Goal: Information Seeking & Learning: Learn about a topic

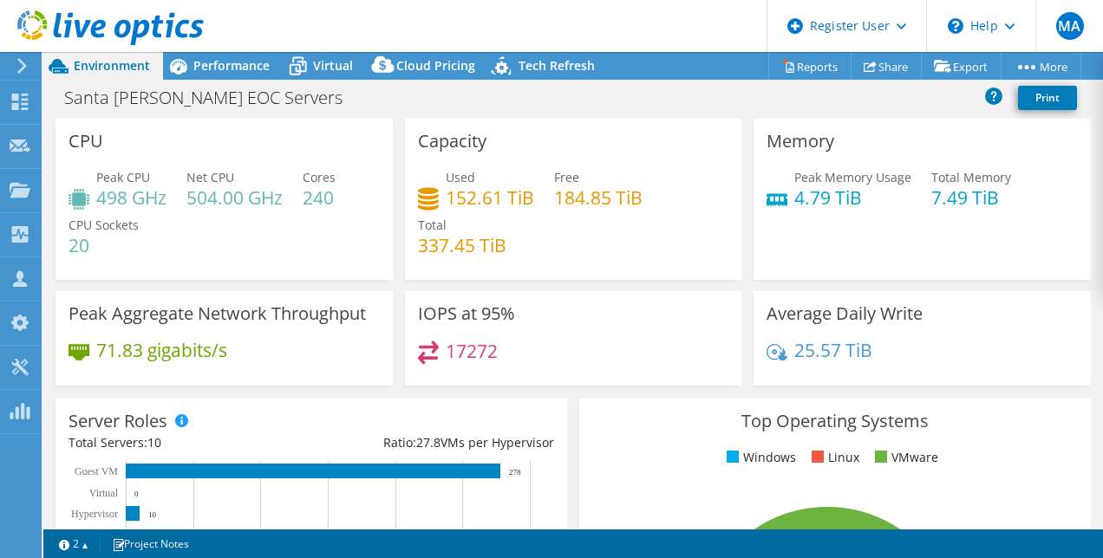
select select "USD"
click at [317, 196] on h4 "240" at bounding box center [319, 197] width 33 height 19
drag, startPoint x: 317, startPoint y: 196, endPoint x: 320, endPoint y: 227, distance: 31.3
click at [320, 227] on div "Peak CPU 498 GHz Net CPU 504.00 GHz Cores 240 CPU Sockets 20" at bounding box center [224, 220] width 311 height 104
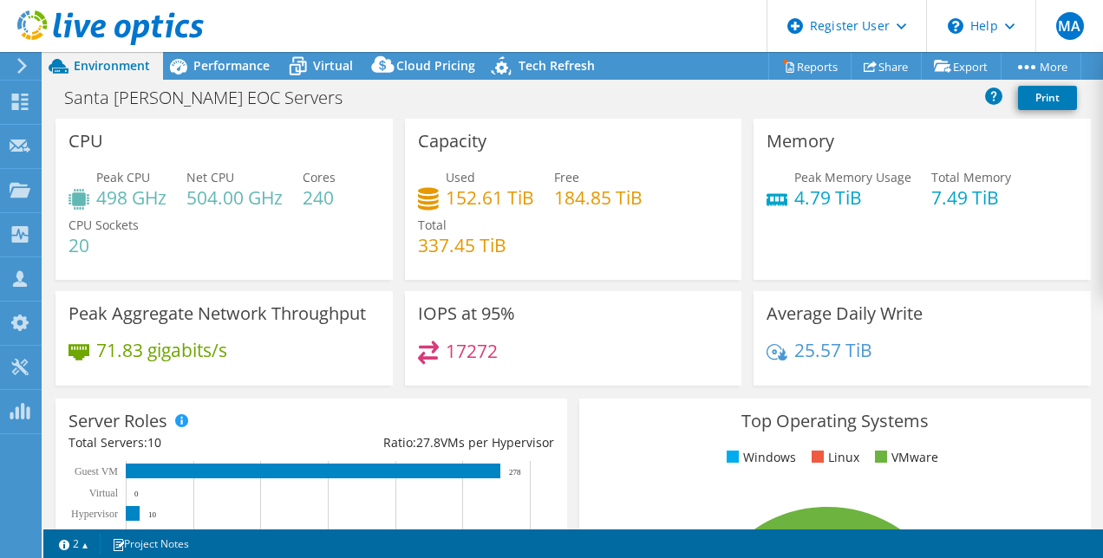
click at [421, 248] on h4 "337.45 TiB" at bounding box center [462, 245] width 88 height 19
drag, startPoint x: 421, startPoint y: 248, endPoint x: 583, endPoint y: 306, distance: 172.2
click at [583, 306] on div "IOPS at 95% 17272" at bounding box center [573, 338] width 337 height 95
click at [495, 316] on h3 "IOPS at 95%" at bounding box center [466, 313] width 97 height 19
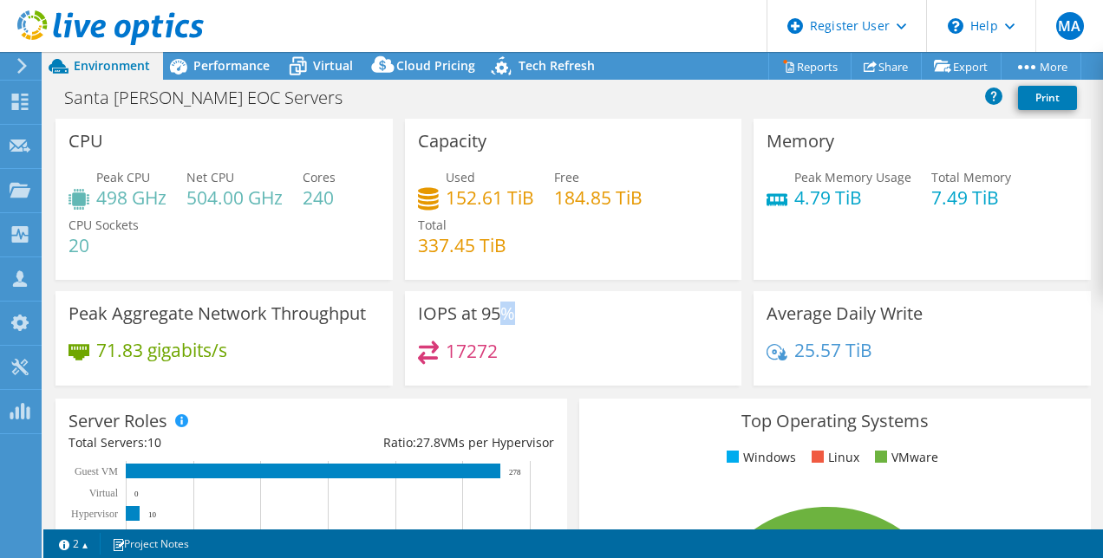
click at [495, 316] on h3 "IOPS at 95%" at bounding box center [466, 313] width 97 height 19
drag, startPoint x: 495, startPoint y: 316, endPoint x: 416, endPoint y: 305, distance: 79.6
click at [418, 305] on h3 "IOPS at 95%" at bounding box center [466, 313] width 97 height 19
drag, startPoint x: 416, startPoint y: 305, endPoint x: 487, endPoint y: 310, distance: 71.3
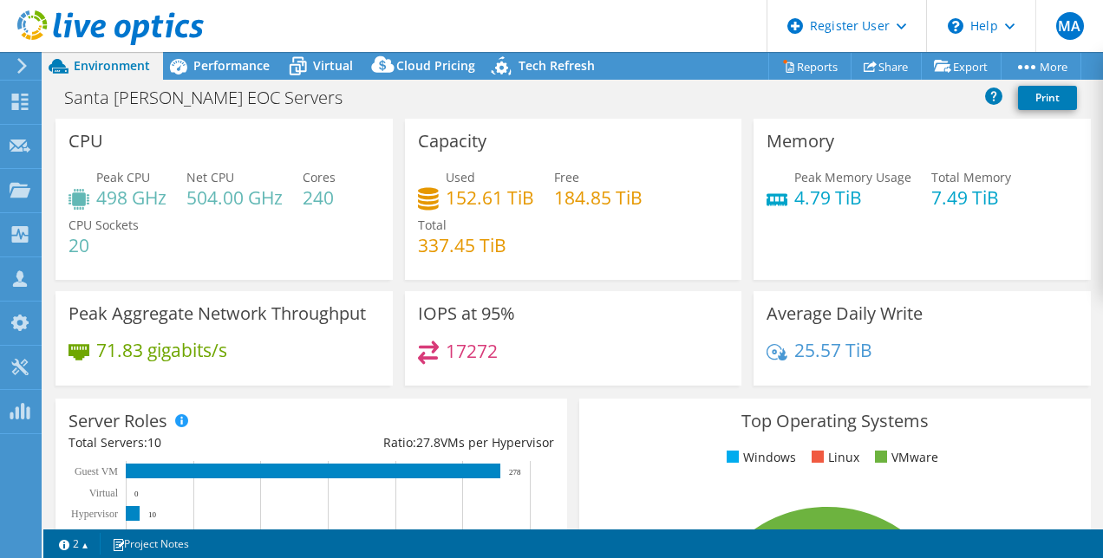
click at [487, 310] on h3 "IOPS at 95%" at bounding box center [466, 313] width 97 height 19
drag, startPoint x: 487, startPoint y: 310, endPoint x: 469, endPoint y: 348, distance: 41.5
click at [469, 348] on h4 "17272" at bounding box center [472, 351] width 52 height 19
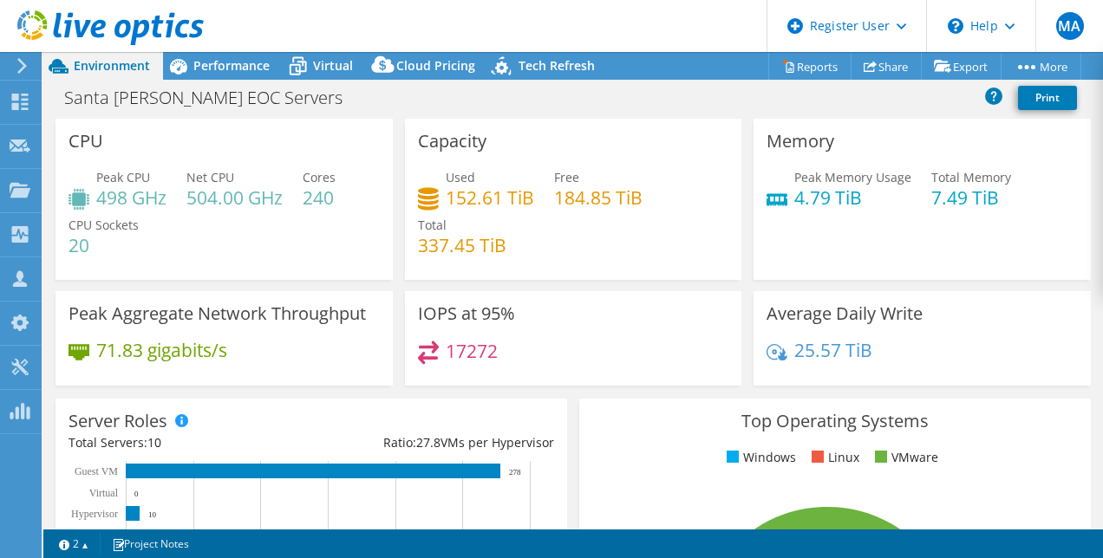
drag, startPoint x: 469, startPoint y: 348, endPoint x: 548, endPoint y: 371, distance: 82.3
click at [548, 371] on div "17272" at bounding box center [573, 359] width 311 height 37
click at [173, 349] on h4 "71.83 gigabits/s" at bounding box center [161, 350] width 131 height 19
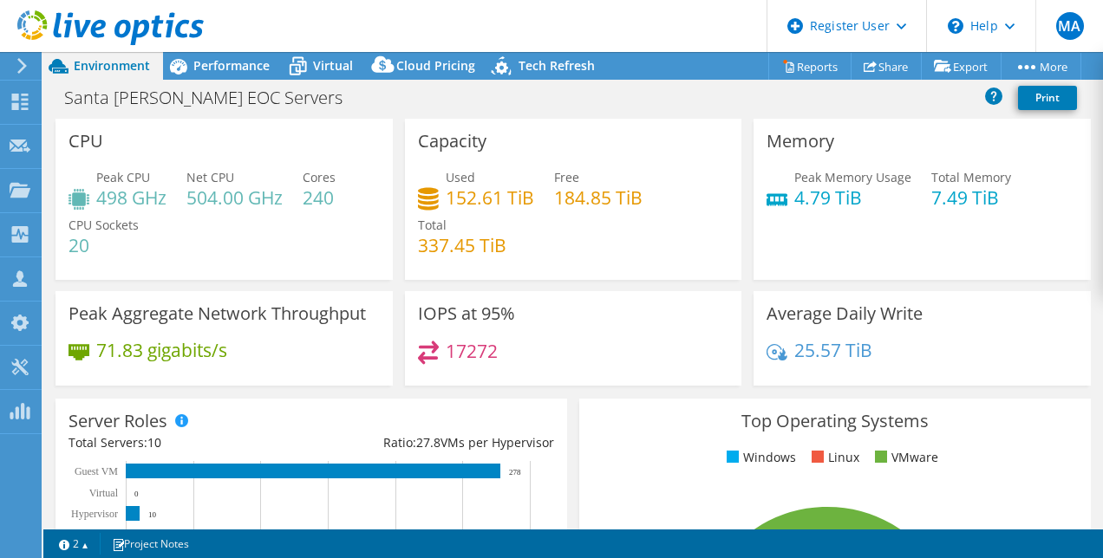
drag, startPoint x: 173, startPoint y: 349, endPoint x: 109, endPoint y: 349, distance: 63.3
click at [109, 349] on h4 "71.83 gigabits/s" at bounding box center [161, 350] width 131 height 19
click at [472, 353] on h4 "17272" at bounding box center [472, 351] width 52 height 19
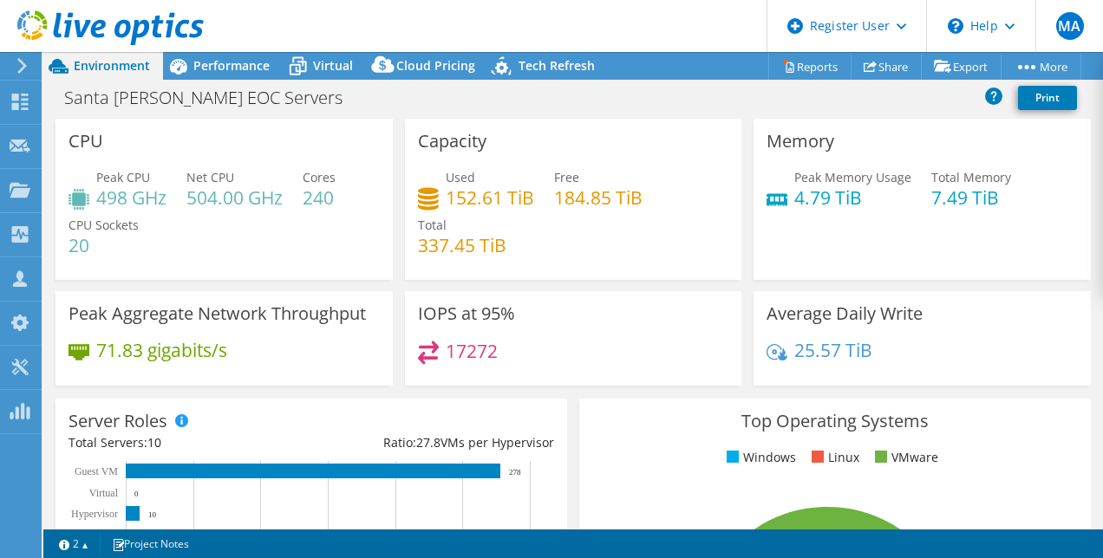
drag, startPoint x: 472, startPoint y: 353, endPoint x: 565, endPoint y: 376, distance: 96.5
click at [565, 376] on div "17272" at bounding box center [573, 359] width 311 height 37
click at [577, 201] on h4 "184.85 TiB" at bounding box center [598, 197] width 88 height 19
drag, startPoint x: 577, startPoint y: 201, endPoint x: 598, endPoint y: 336, distance: 137.0
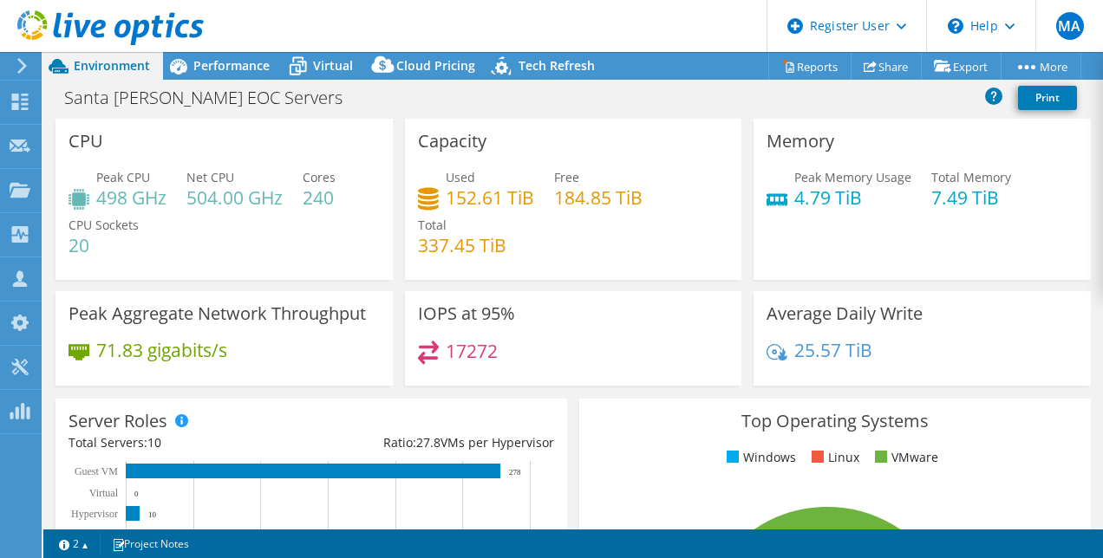
click at [598, 336] on div "IOPS at 95% 17272" at bounding box center [573, 338] width 337 height 95
click at [613, 352] on div "17272" at bounding box center [573, 359] width 311 height 37
click at [523, 265] on div "Used 152.61 TiB Free 184.85 TiB Total 337.45 TiB" at bounding box center [573, 220] width 311 height 104
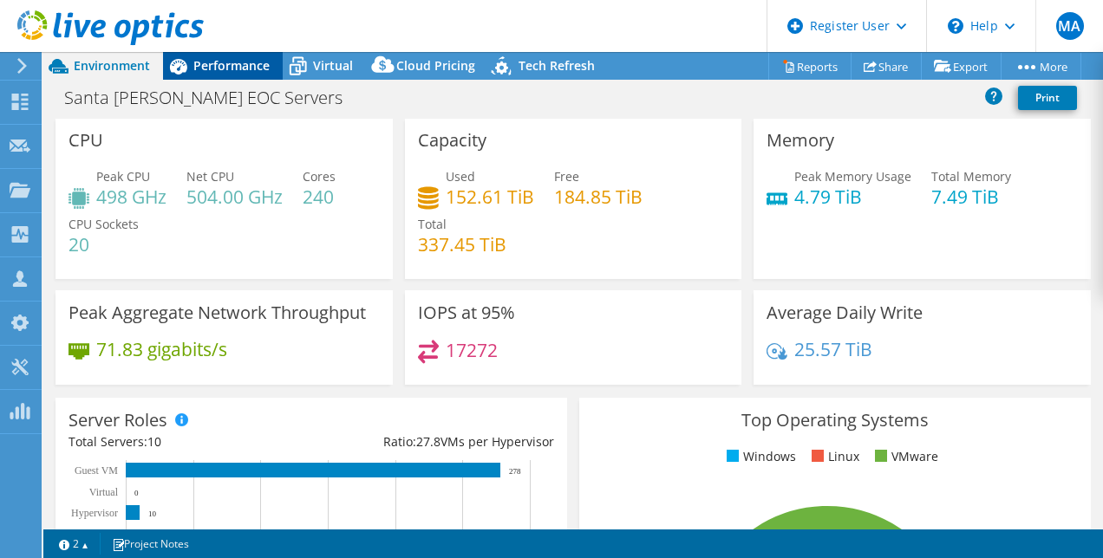
drag, startPoint x: 206, startPoint y: 42, endPoint x: 216, endPoint y: 55, distance: 15.4
click at [216, 55] on div "MA Dell User [PERSON_NAME] [PERSON_NAME][EMAIL_ADDRESS][PERSON_NAME][DOMAIN_NAM…" at bounding box center [551, 279] width 1103 height 558
click at [216, 55] on div "Performance" at bounding box center [223, 66] width 120 height 28
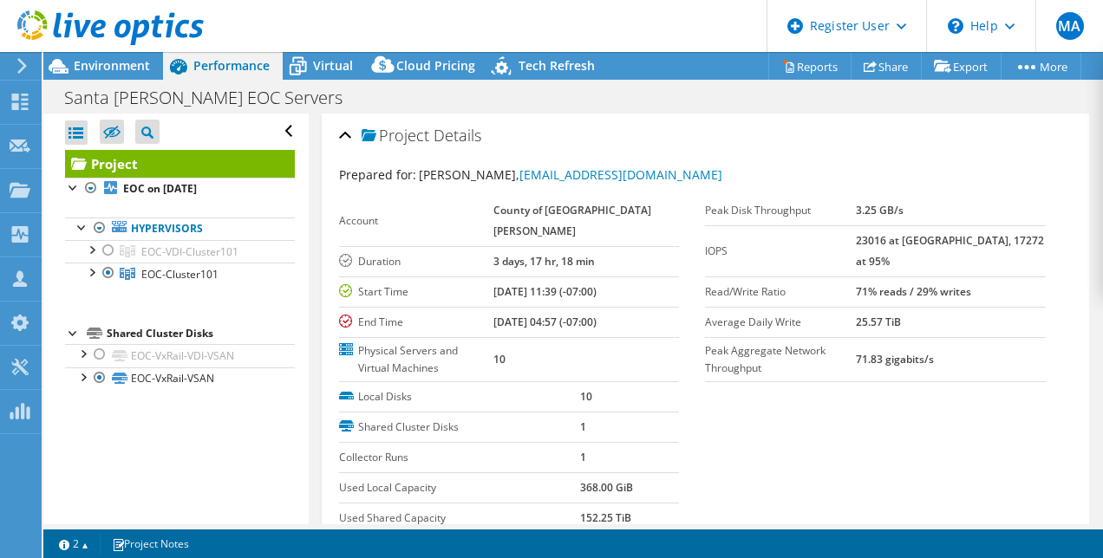
scroll to position [2, 0]
click at [112, 78] on div "Environment" at bounding box center [103, 66] width 120 height 28
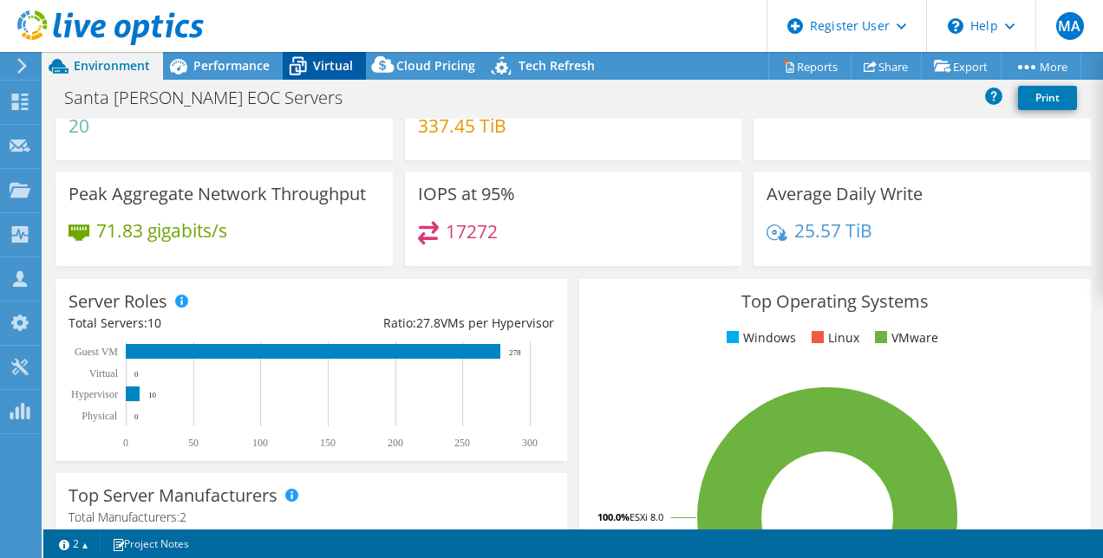
scroll to position [118, 0]
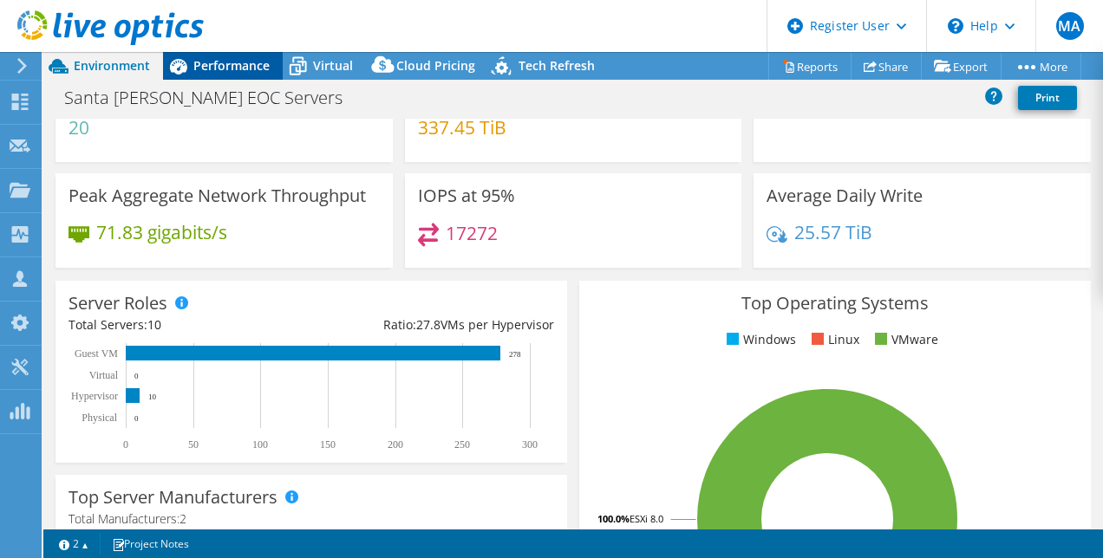
click at [231, 65] on span "Performance" at bounding box center [231, 65] width 76 height 16
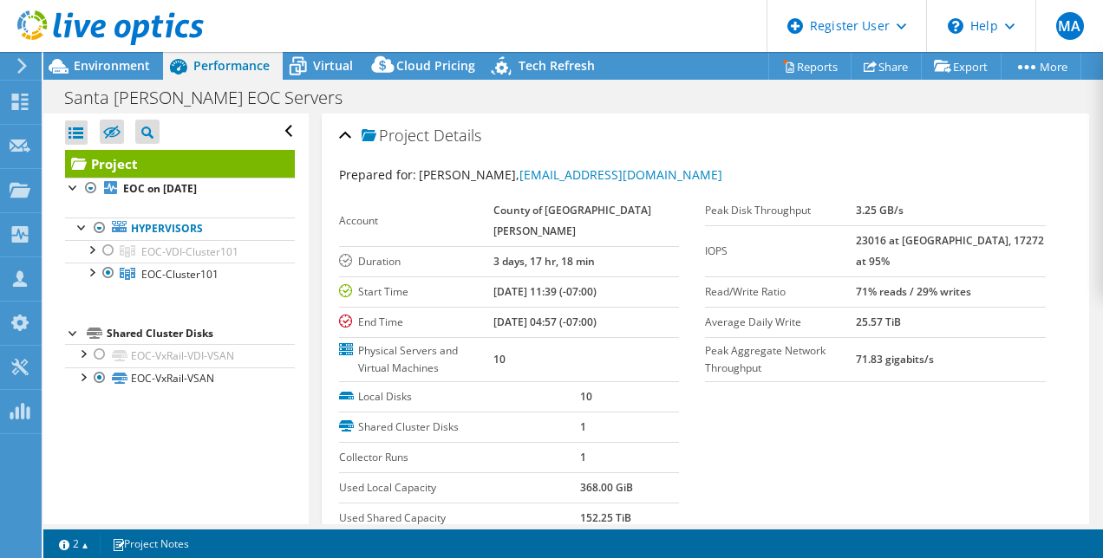
scroll to position [1, 0]
click at [710, 203] on label "Peak Disk Throughput" at bounding box center [780, 209] width 151 height 17
drag, startPoint x: 710, startPoint y: 203, endPoint x: 765, endPoint y: 206, distance: 54.7
click at [765, 206] on label "Peak Disk Throughput" at bounding box center [780, 209] width 151 height 17
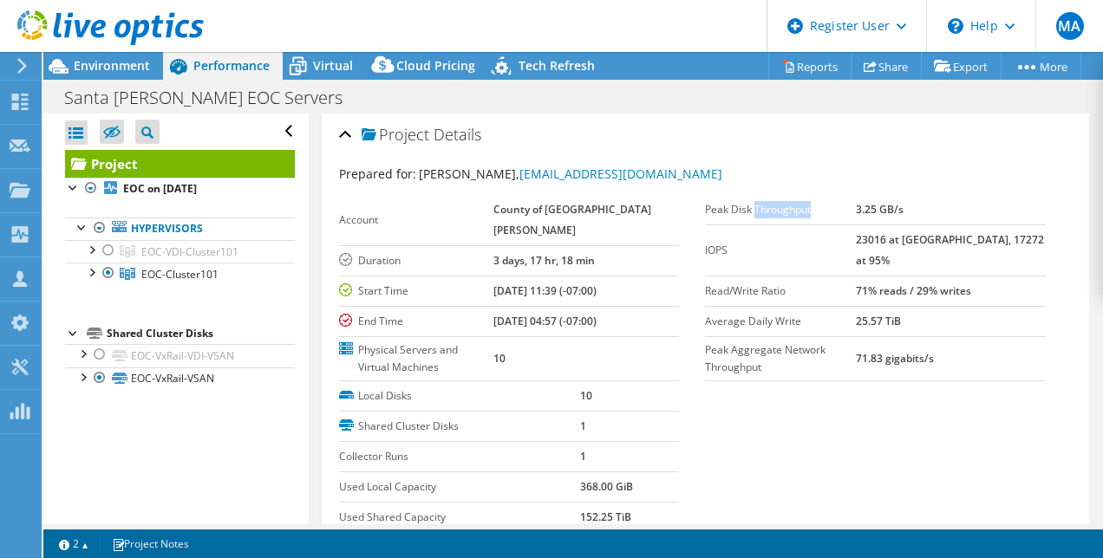
click at [765, 206] on label "Peak Disk Throughput" at bounding box center [780, 209] width 151 height 17
drag, startPoint x: 765, startPoint y: 206, endPoint x: 711, endPoint y: 240, distance: 63.5
click at [711, 242] on label "IOPS" at bounding box center [780, 250] width 151 height 17
drag, startPoint x: 711, startPoint y: 240, endPoint x: 776, endPoint y: 475, distance: 243.8
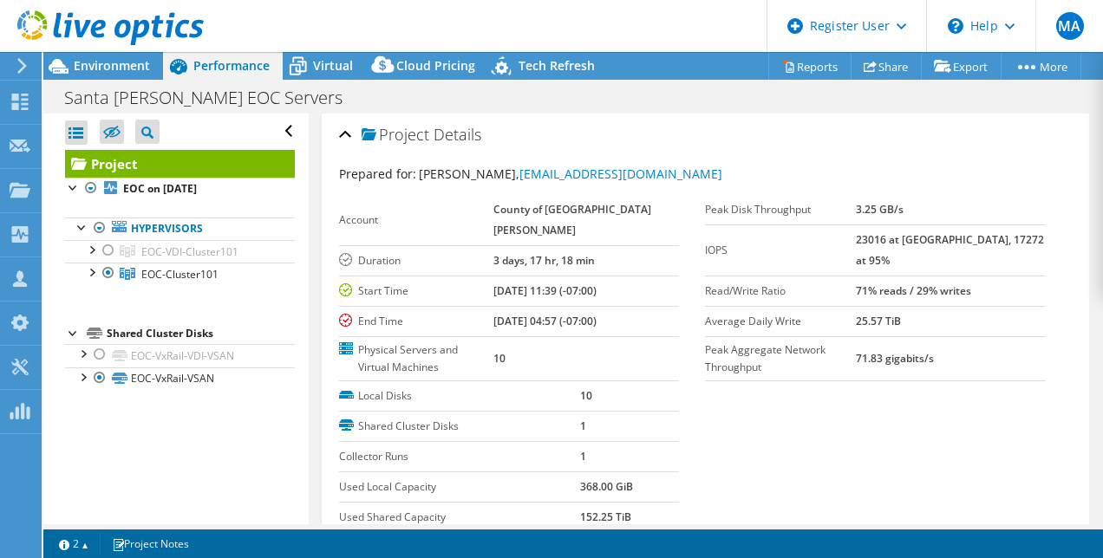
click at [776, 475] on section "Prepared for: [PERSON_NAME], [EMAIL_ADDRESS][DOMAIN_NAME] Account County of [GE…" at bounding box center [706, 373] width 734 height 417
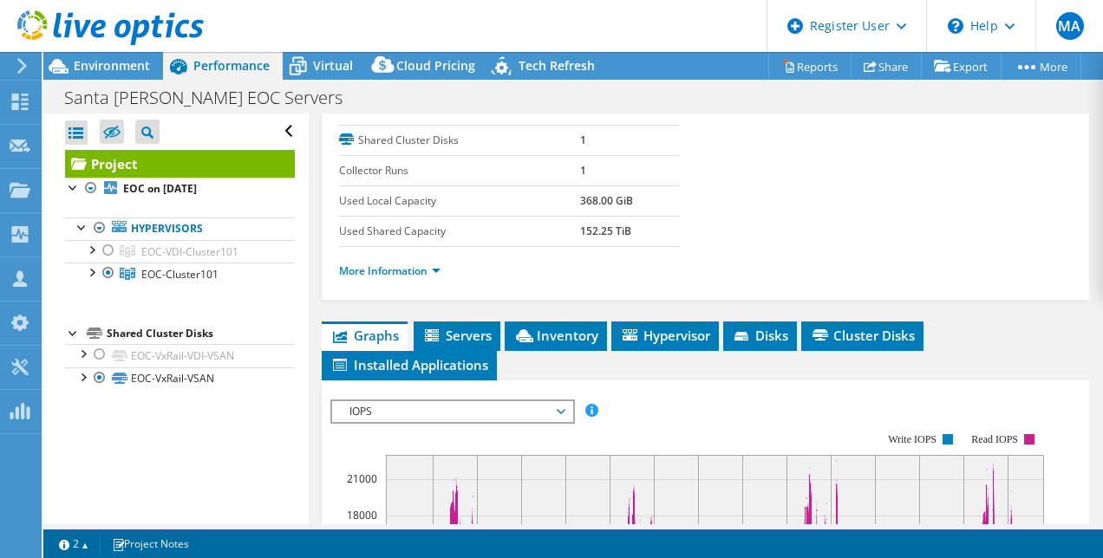
scroll to position [292, 0]
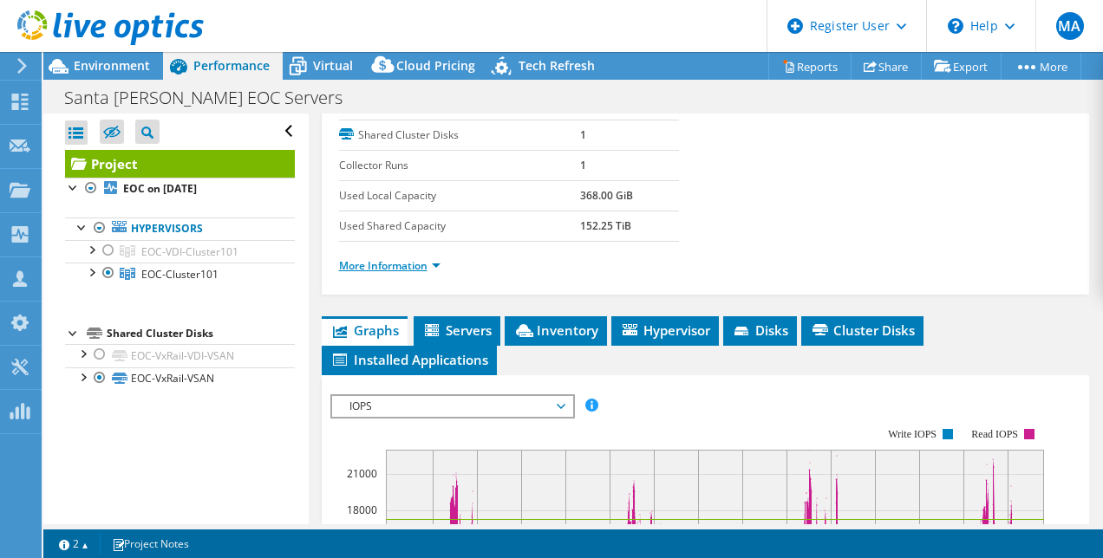
click at [425, 273] on link "More Information" at bounding box center [389, 265] width 101 height 15
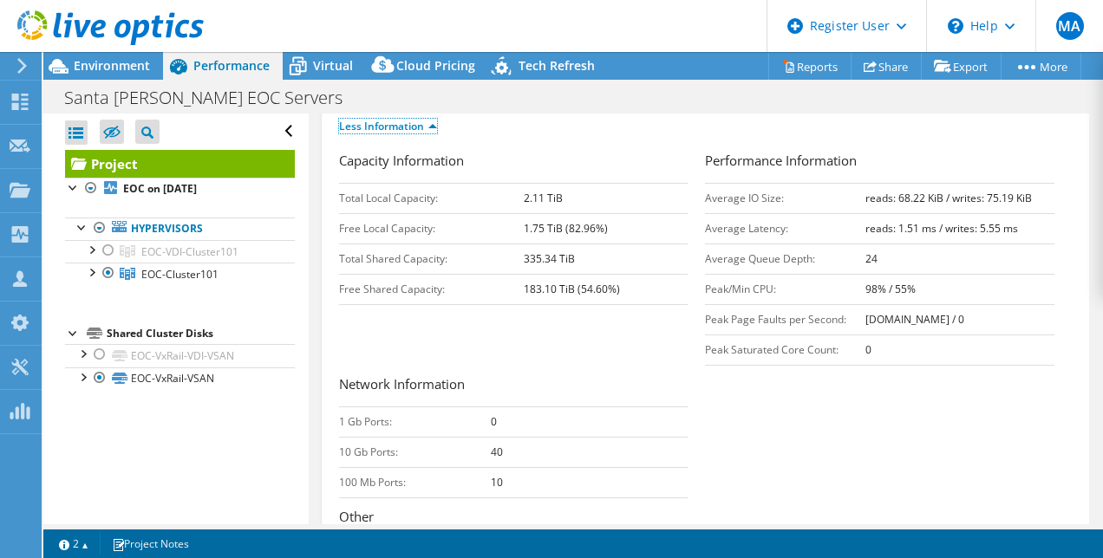
scroll to position [433, 0]
click at [784, 427] on div "Capacity Information Total Local Capacity: 2.11 TiB Free Local Capacity: 1.75 T…" at bounding box center [706, 379] width 734 height 459
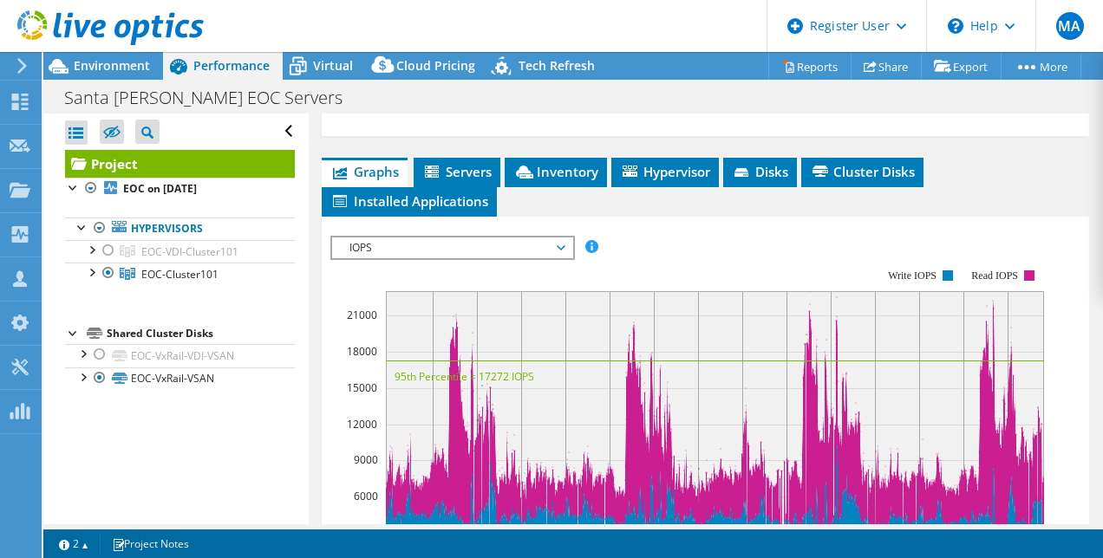
scroll to position [936, 0]
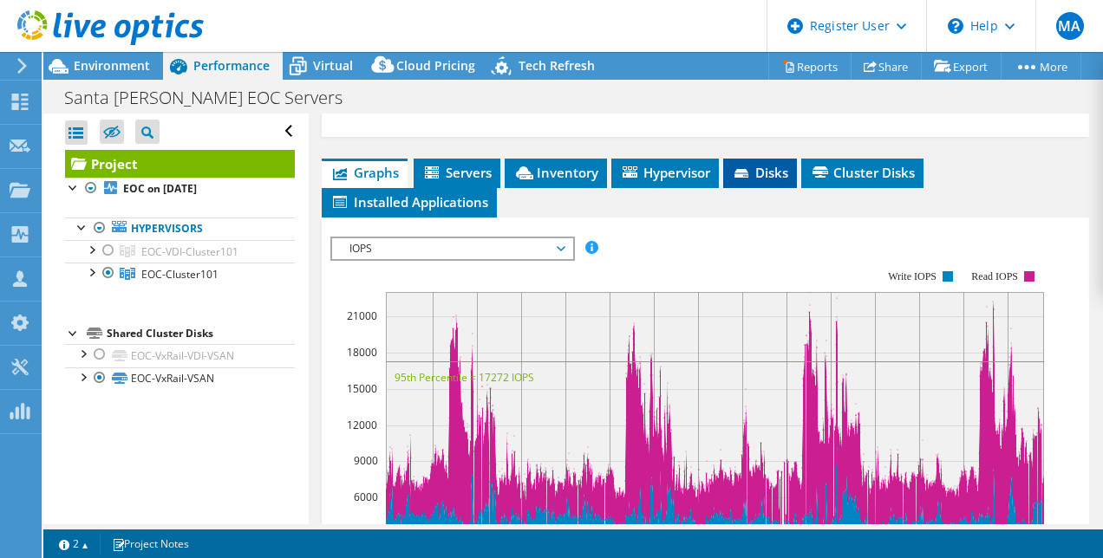
click at [742, 177] on span "Disks" at bounding box center [760, 172] width 56 height 17
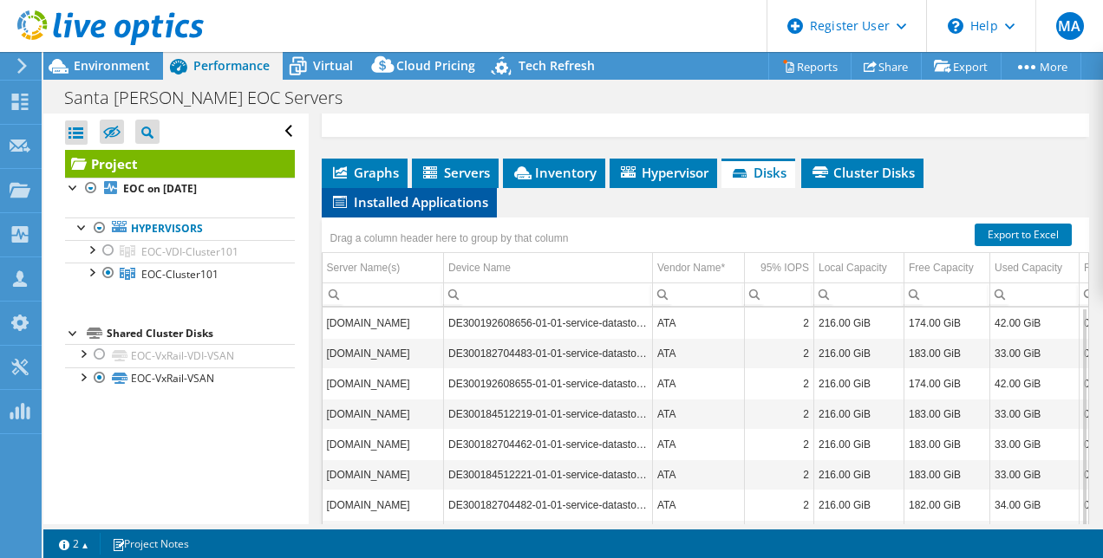
click at [412, 211] on span "Installed Applications" at bounding box center [409, 201] width 158 height 17
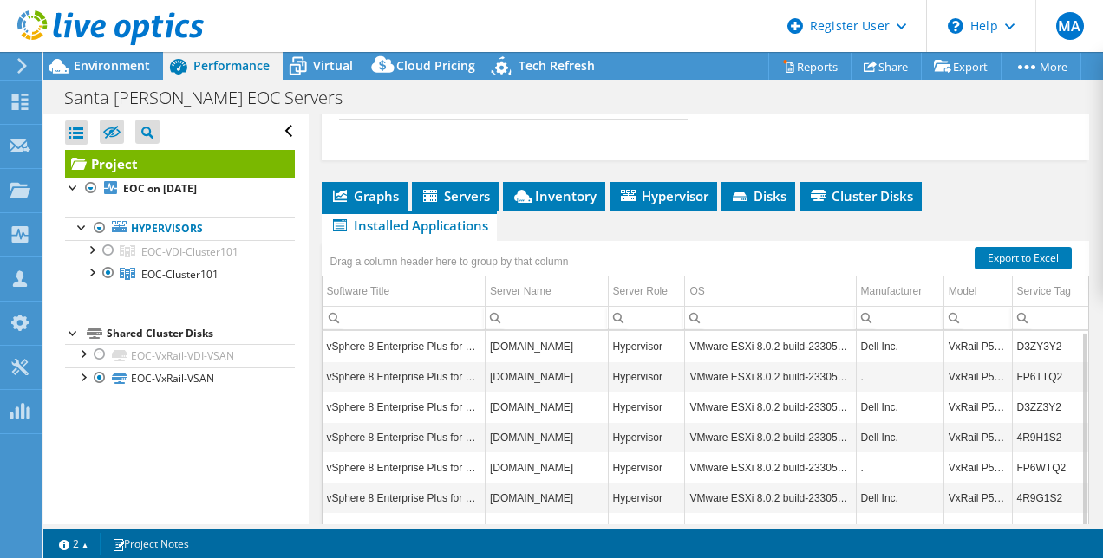
scroll to position [912, 0]
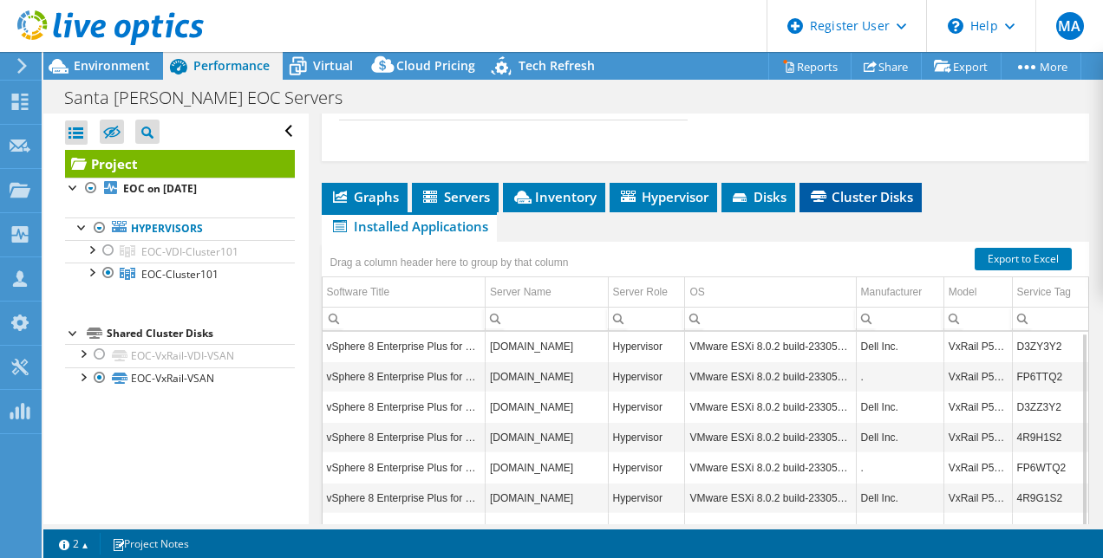
click at [844, 206] on span "Cluster Disks" at bounding box center [860, 196] width 105 height 17
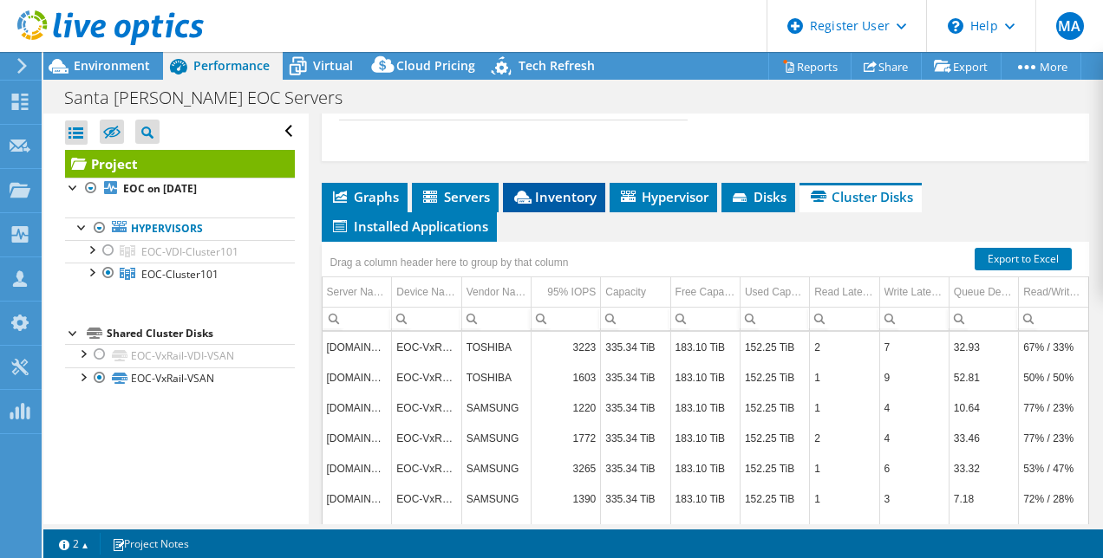
click at [562, 206] on span "Inventory" at bounding box center [554, 196] width 85 height 17
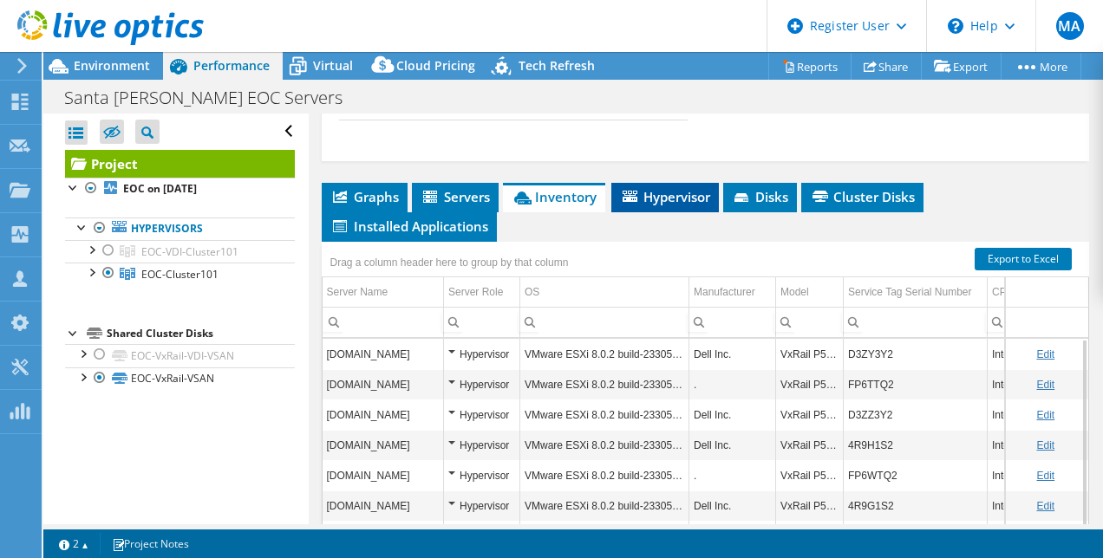
click at [664, 206] on span "Hypervisor" at bounding box center [665, 196] width 90 height 17
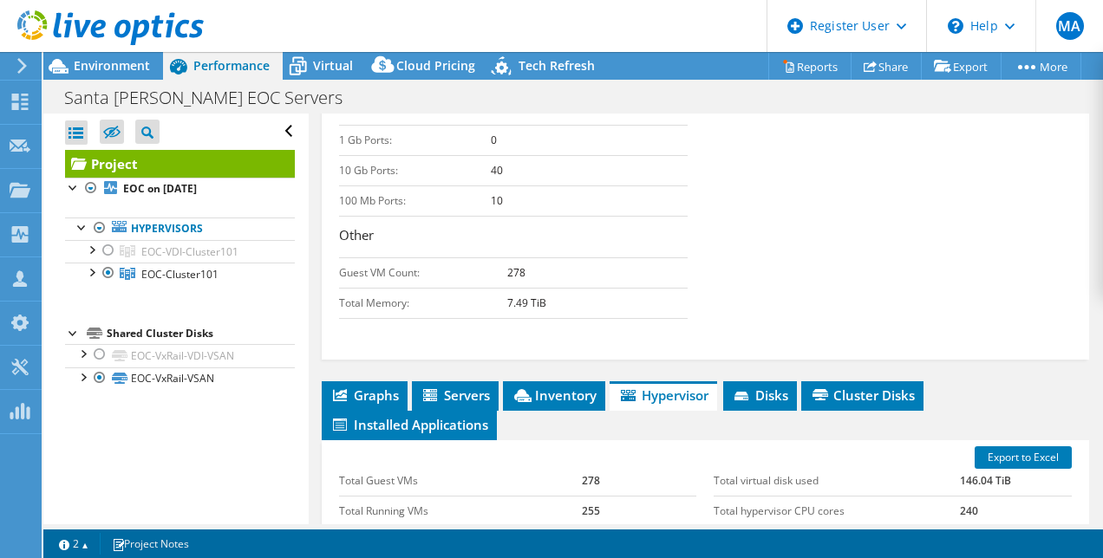
scroll to position [703, 0]
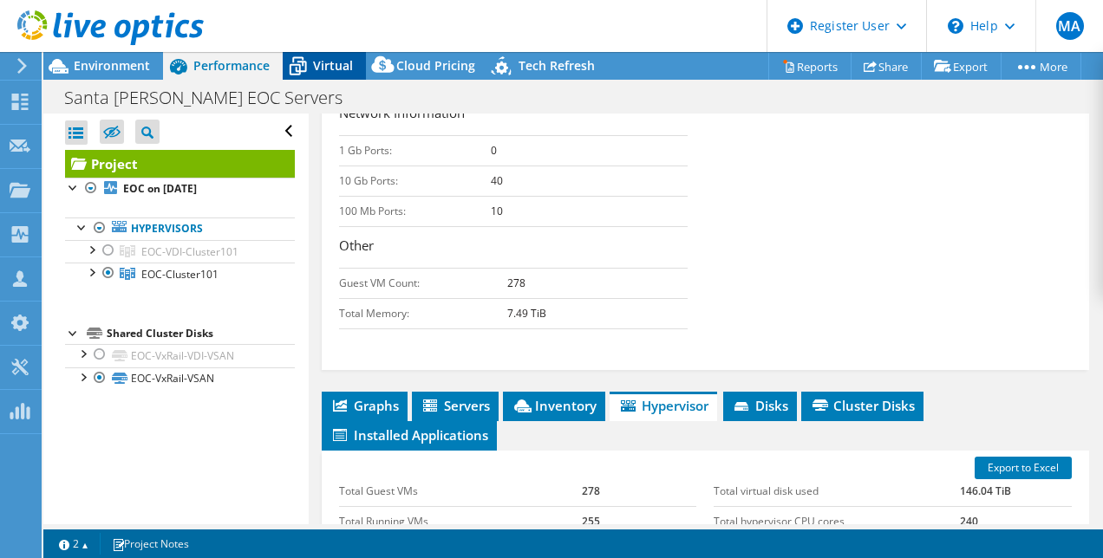
click at [319, 74] on div "Virtual" at bounding box center [324, 66] width 83 height 28
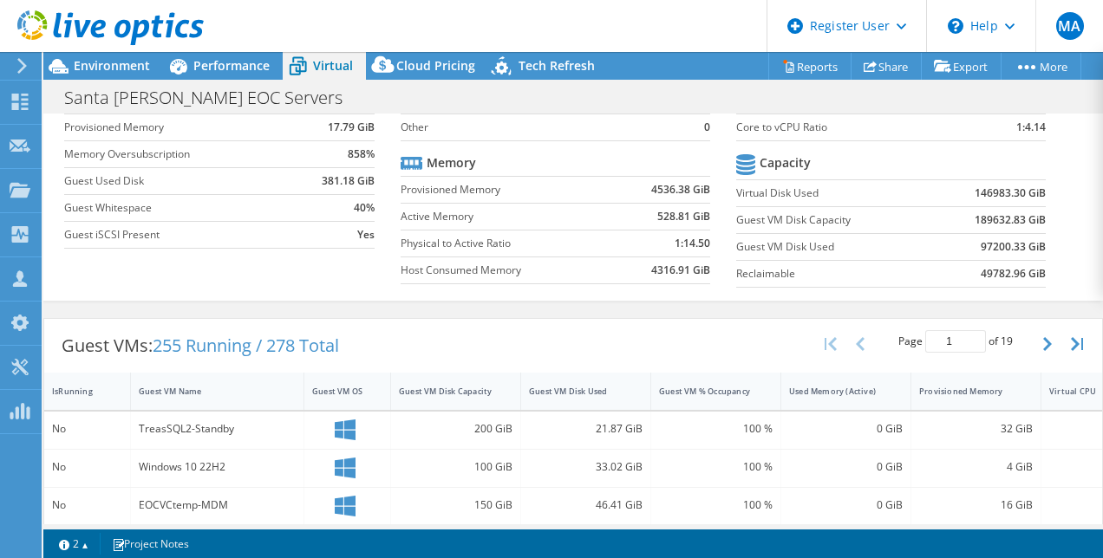
scroll to position [0, 0]
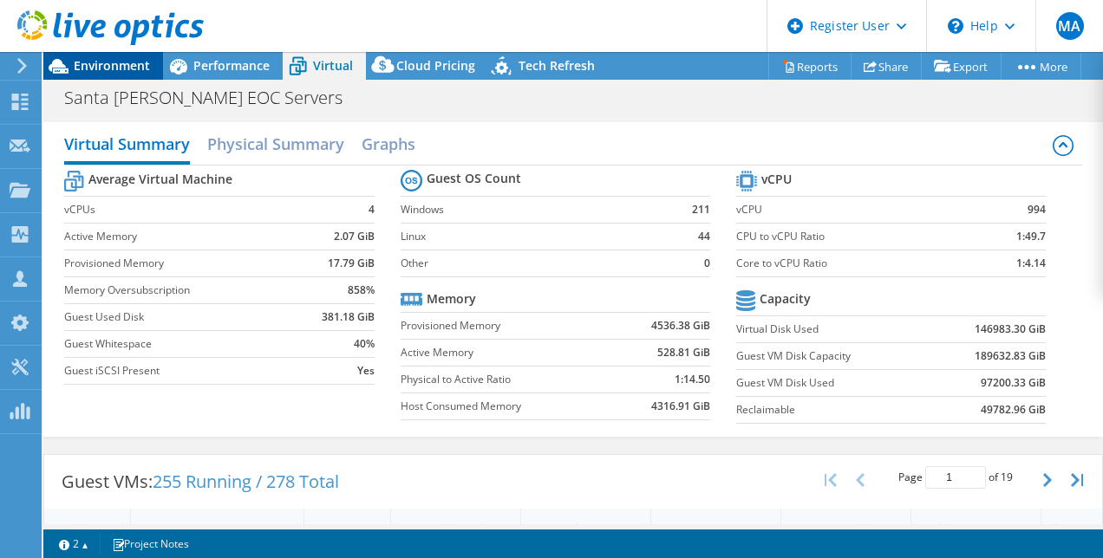
click at [101, 65] on span "Environment" at bounding box center [112, 65] width 76 height 16
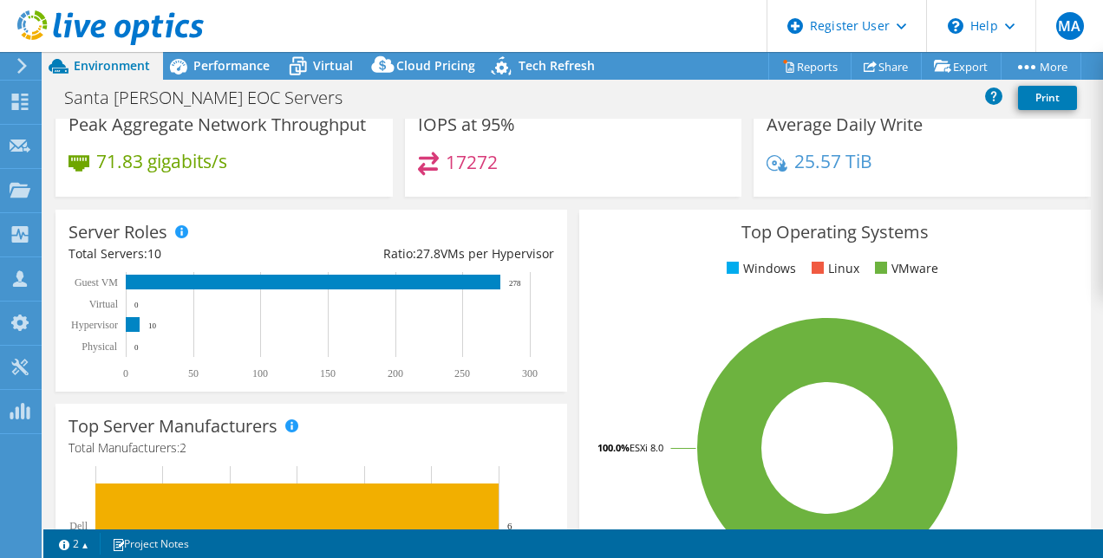
scroll to position [203, 0]
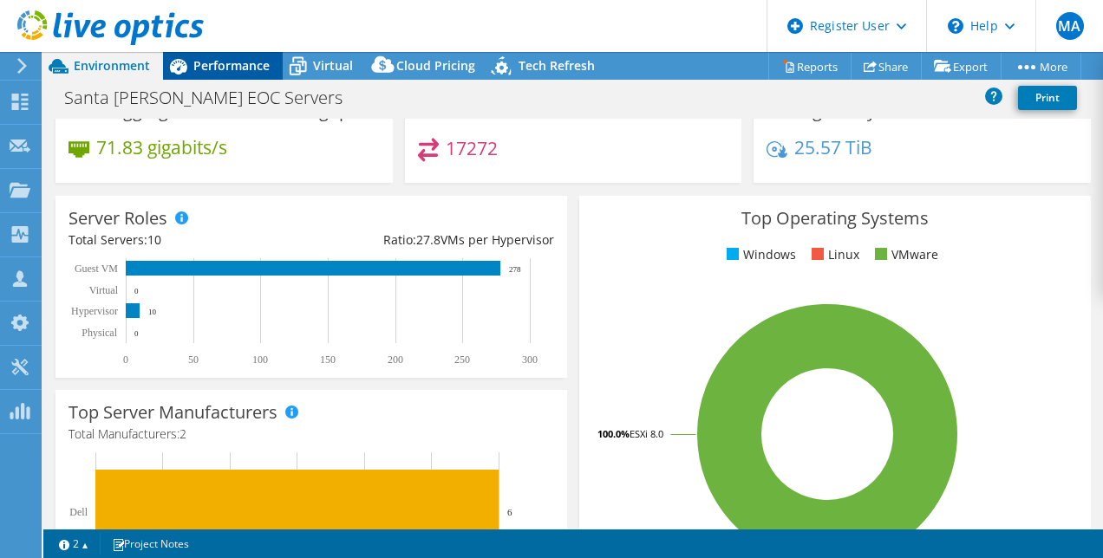
click at [220, 71] on span "Performance" at bounding box center [231, 65] width 76 height 16
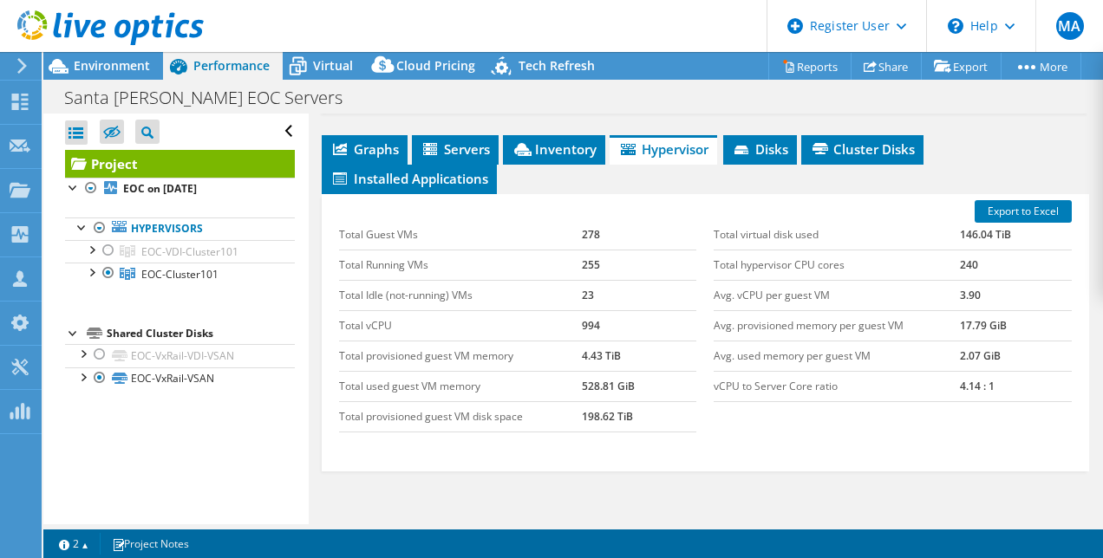
scroll to position [959, 0]
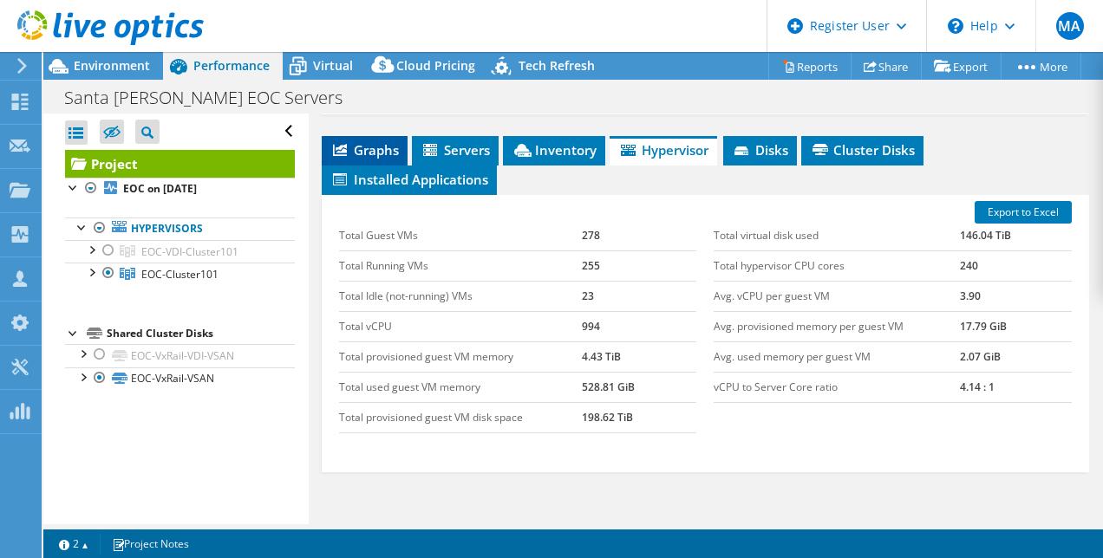
click at [362, 158] on span "Graphs" at bounding box center [364, 149] width 69 height 17
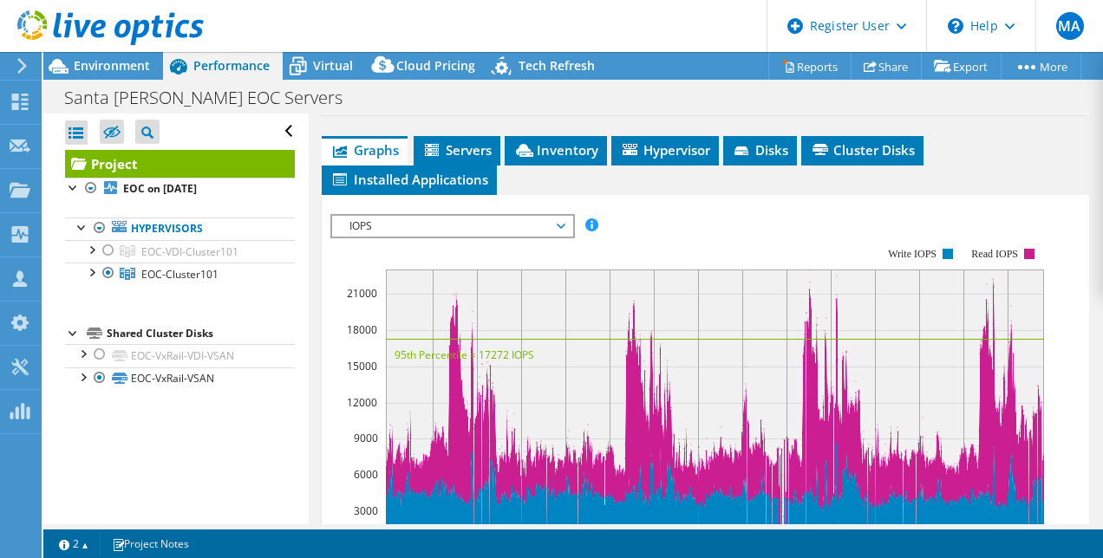
click at [403, 238] on div "IOPS IOPS Disk Throughput IO Size Latency Queue Depth CPU Percentage Memory Pag…" at bounding box center [452, 226] width 245 height 24
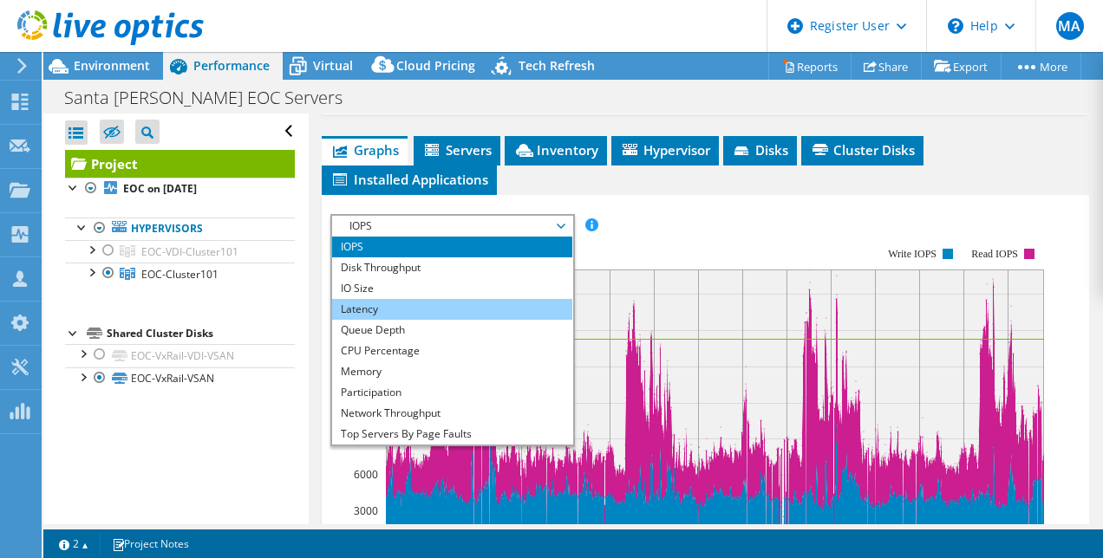
click at [403, 310] on li "Latency" at bounding box center [452, 309] width 240 height 21
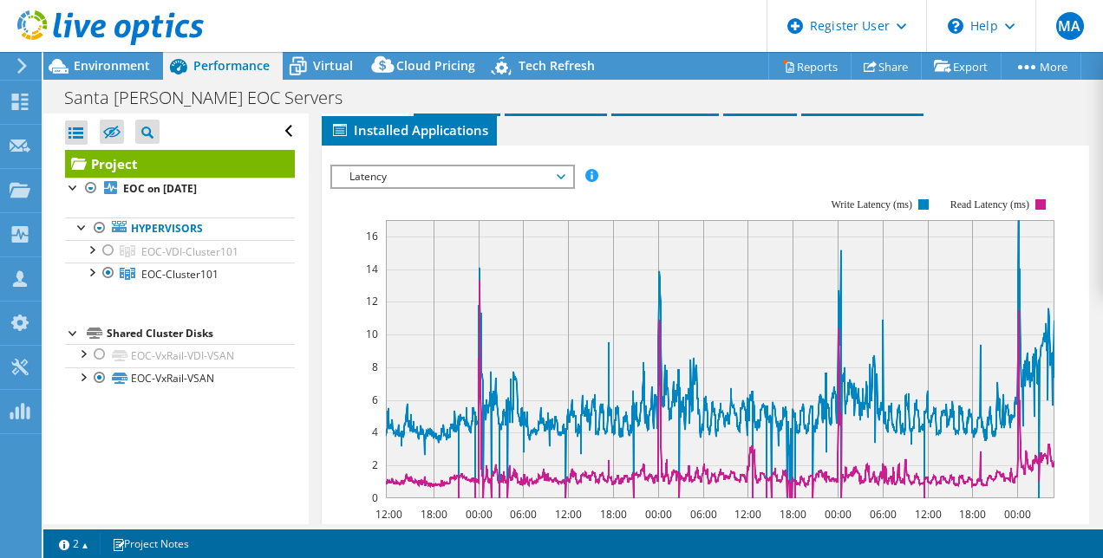
scroll to position [993, 0]
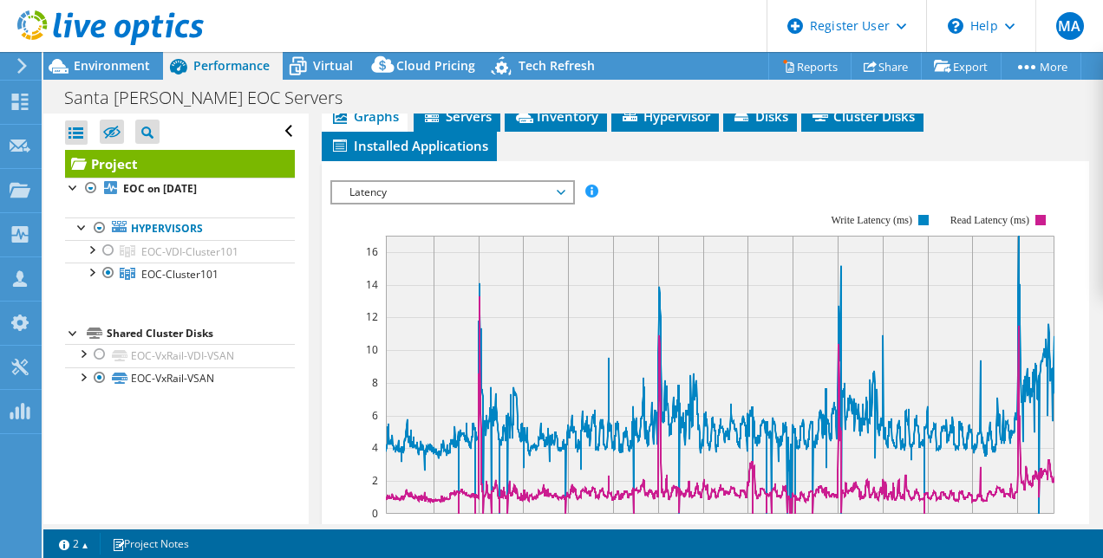
click at [557, 203] on span "Latency" at bounding box center [452, 192] width 223 height 21
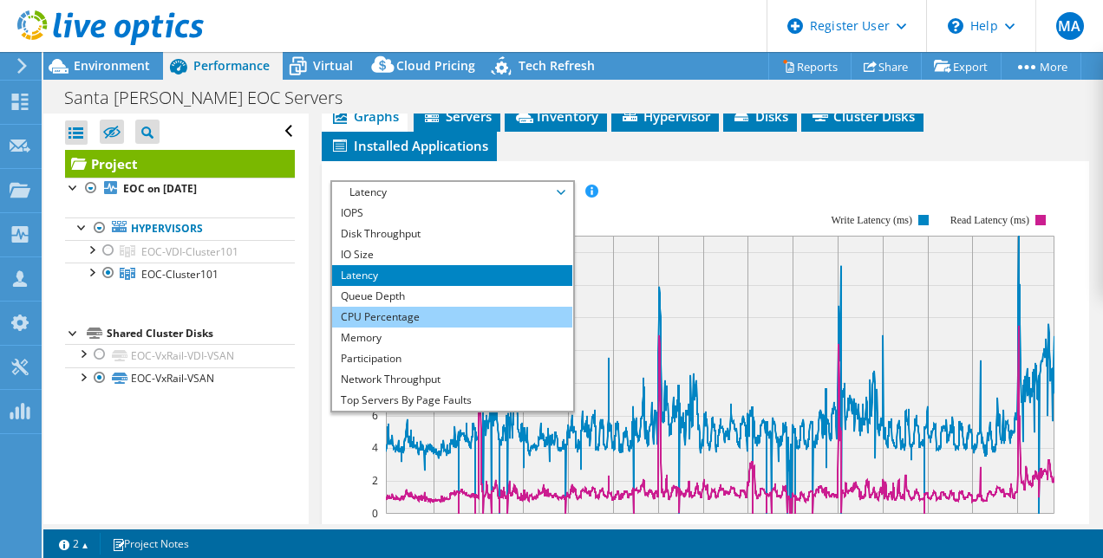
click at [453, 321] on li "CPU Percentage" at bounding box center [452, 317] width 240 height 21
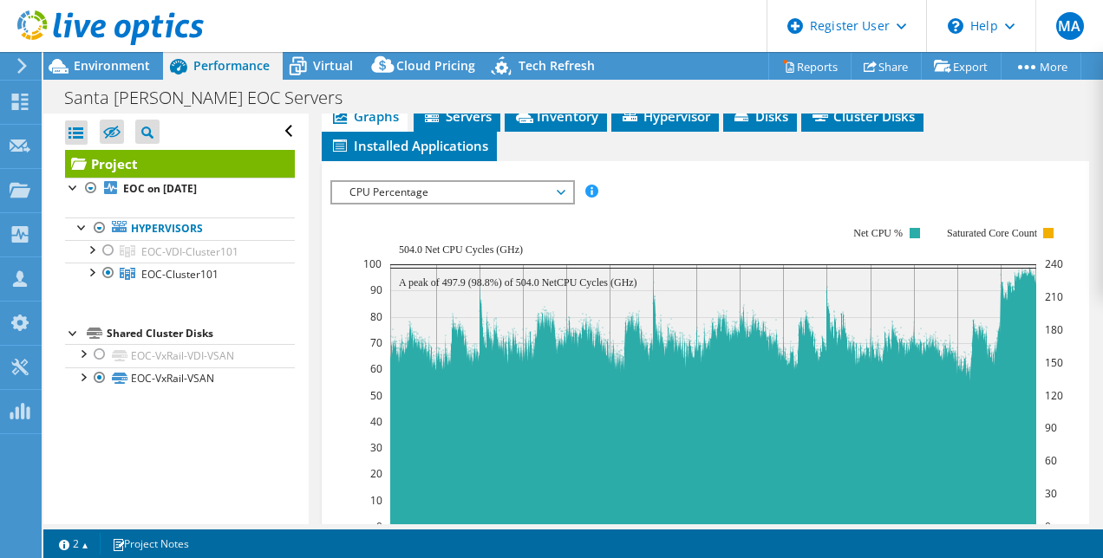
click at [698, 223] on rect at bounding box center [713, 377] width 700 height 347
click at [557, 203] on span "CPU Percentage" at bounding box center [452, 192] width 223 height 21
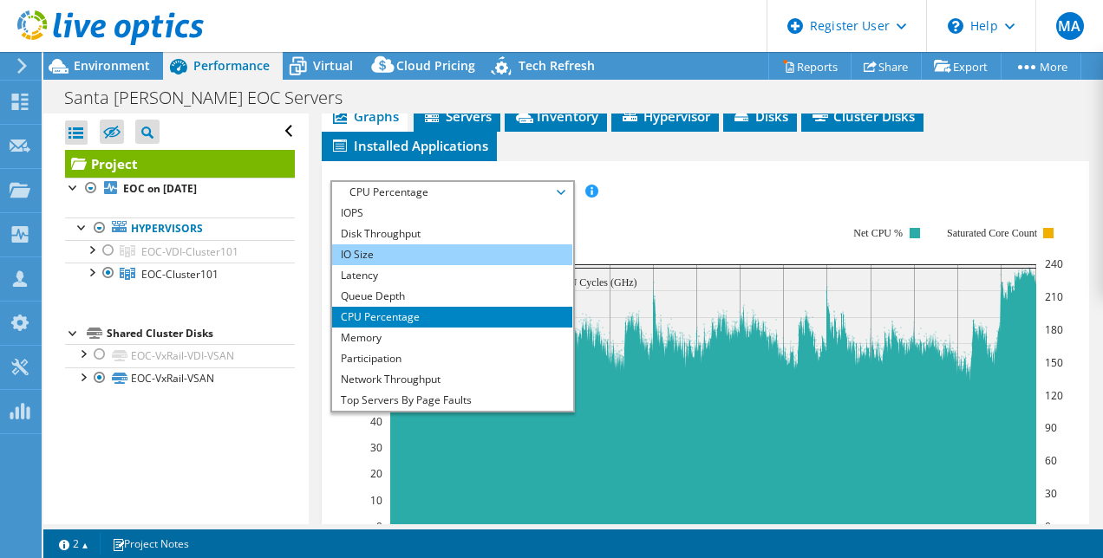
click at [443, 262] on li "IO Size" at bounding box center [452, 255] width 240 height 21
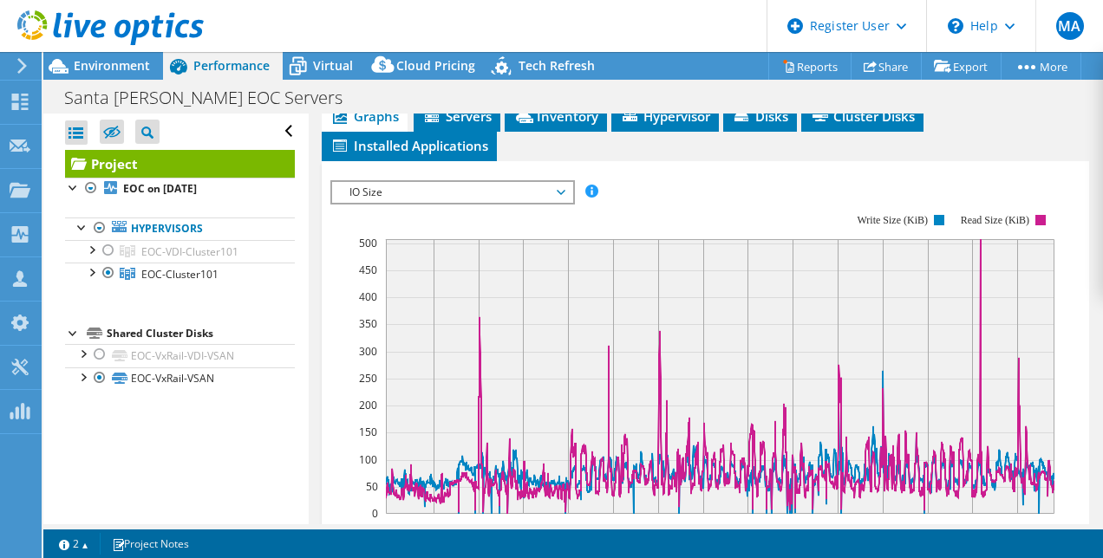
click at [674, 186] on div "IOPS Disk Throughput IO Size Latency Queue Depth CPU Percentage Memory Page Fau…" at bounding box center [705, 472] width 751 height 601
click at [676, 161] on ul "Graphs Servers Inventory Hypervisor Disks Cluster Disks Installed Applications" at bounding box center [706, 131] width 768 height 59
click at [366, 125] on span "Graphs" at bounding box center [364, 116] width 69 height 17
click at [114, 68] on span "Environment" at bounding box center [112, 65] width 76 height 16
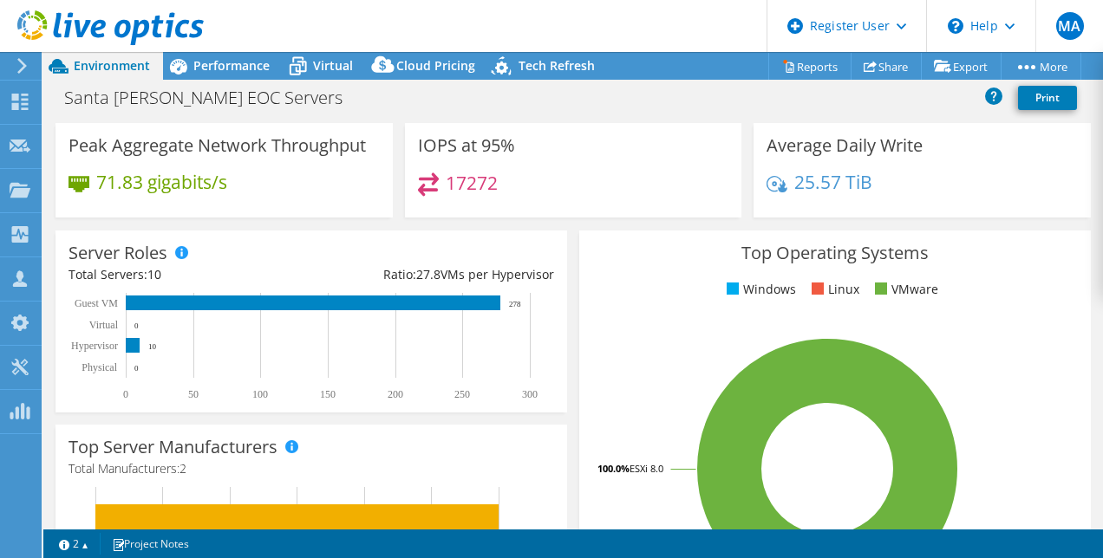
scroll to position [250, 0]
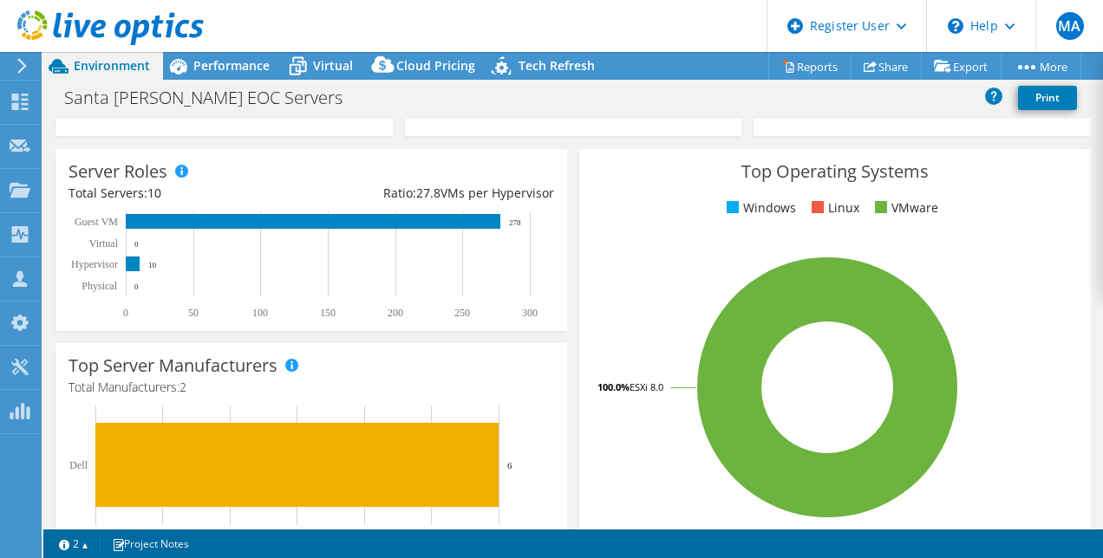
click at [532, 331] on div "Server Roles Physical Servers represent bare metal servers that were targets of…" at bounding box center [311, 240] width 524 height 194
click at [529, 333] on div "Server Roles Physical Servers represent bare metal servers that were targets of…" at bounding box center [311, 240] width 524 height 194
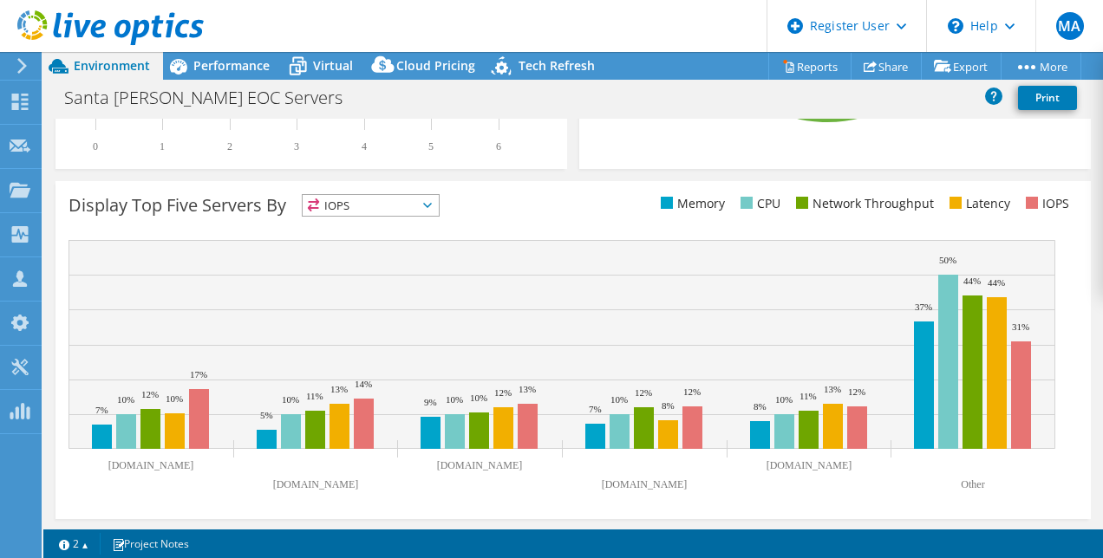
scroll to position [623, 0]
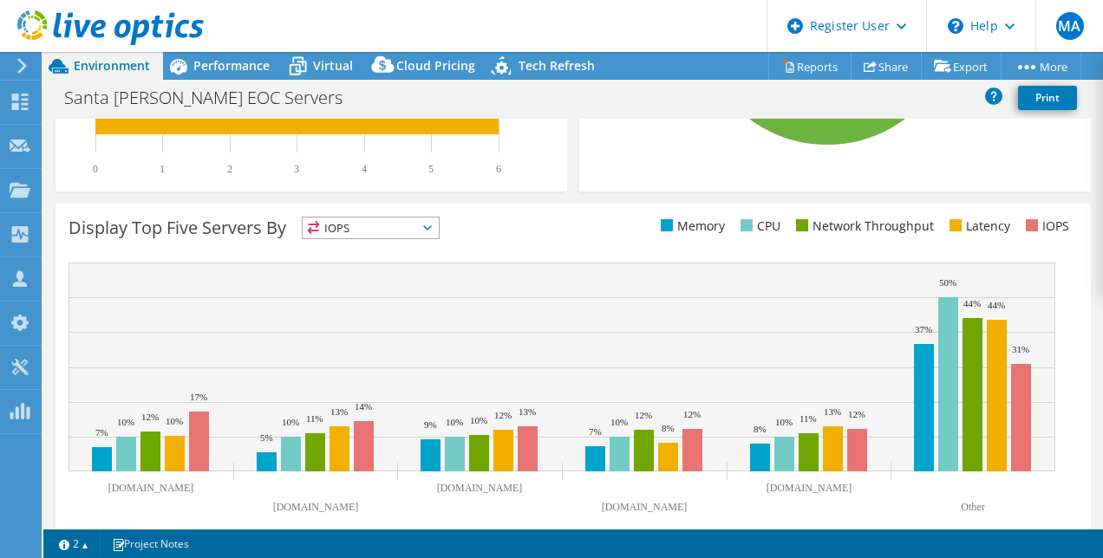
click at [512, 219] on div "Display Top Five Servers By IOPS IOPS" at bounding box center [321, 231] width 505 height 29
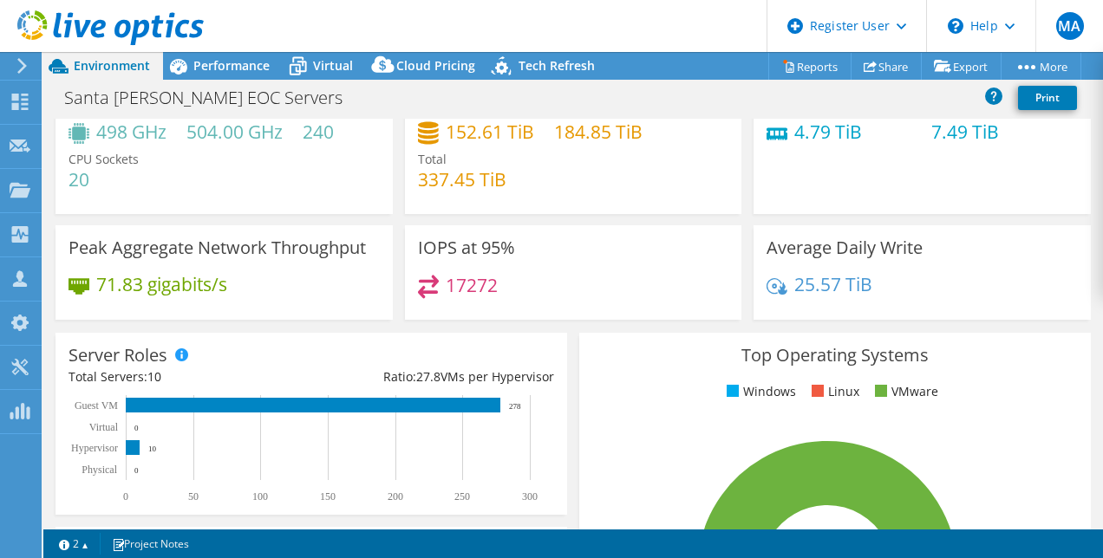
scroll to position [47, 0]
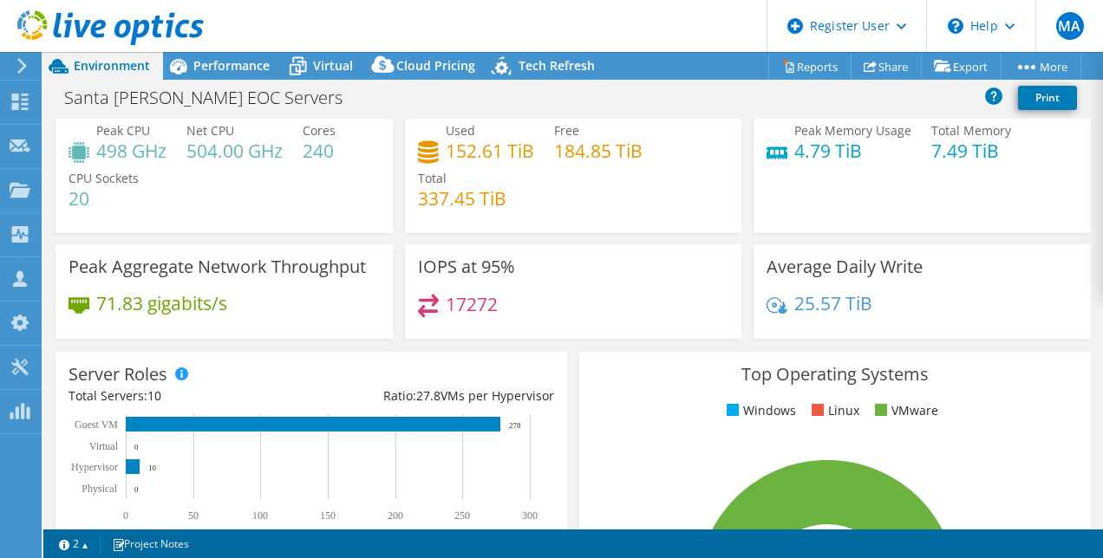
click at [525, 313] on div "17272" at bounding box center [573, 312] width 311 height 37
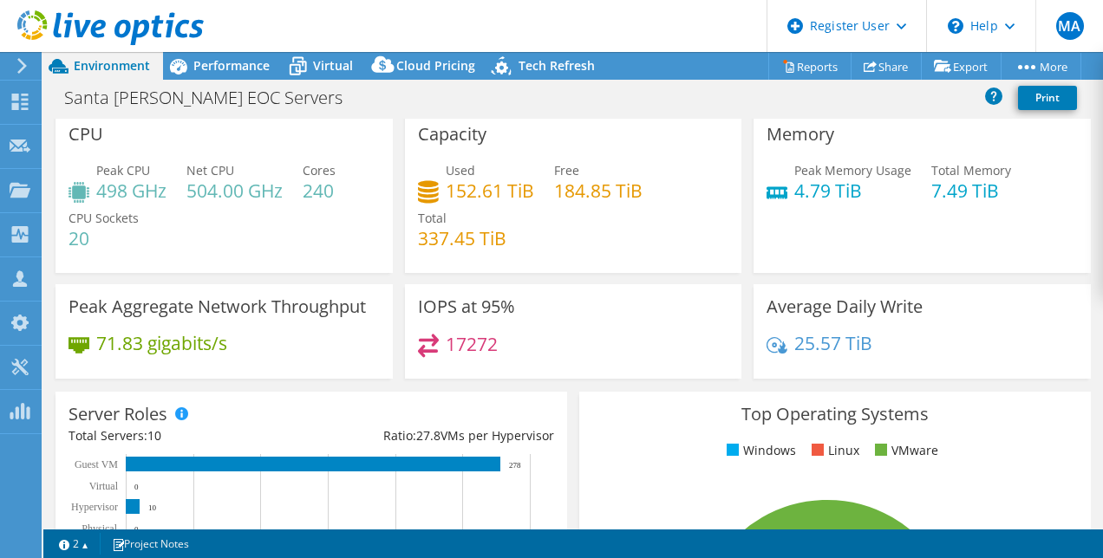
scroll to position [7, 0]
click at [217, 72] on span "Performance" at bounding box center [231, 65] width 76 height 16
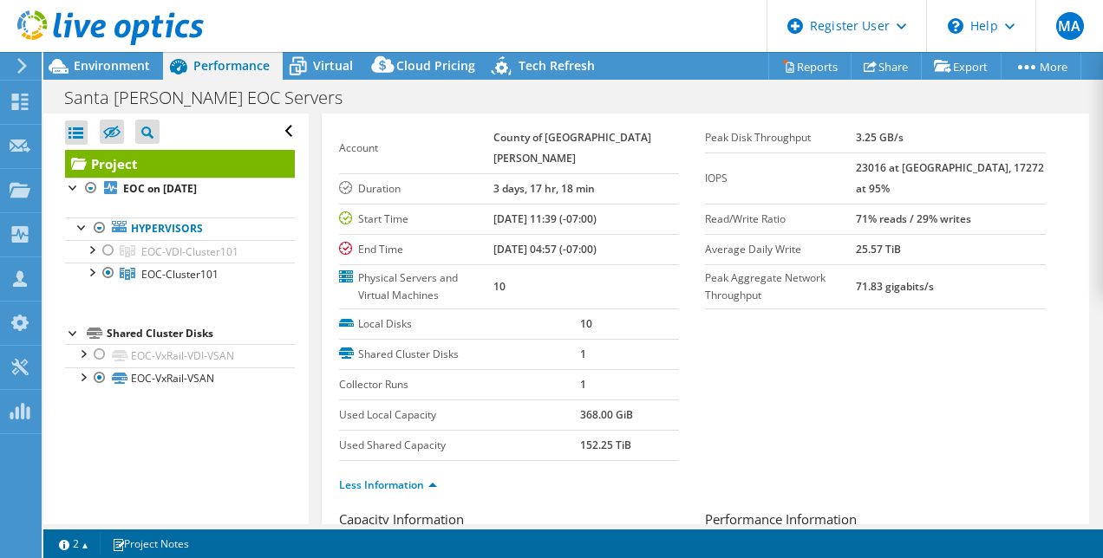
scroll to position [72, 0]
click at [678, 391] on div "Local Disks 10 Shared Cluster Disks 1 Collector Runs 1 Used Local Capacity 368.…" at bounding box center [522, 386] width 367 height 152
click at [647, 370] on td "1" at bounding box center [630, 355] width 100 height 30
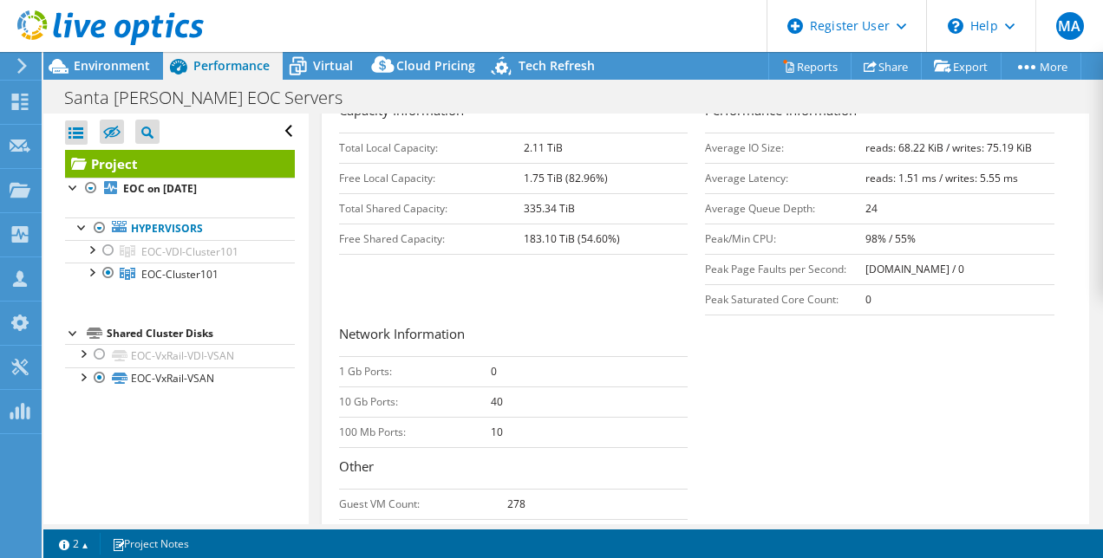
scroll to position [483, 0]
click at [94, 66] on span "Environment" at bounding box center [112, 65] width 76 height 16
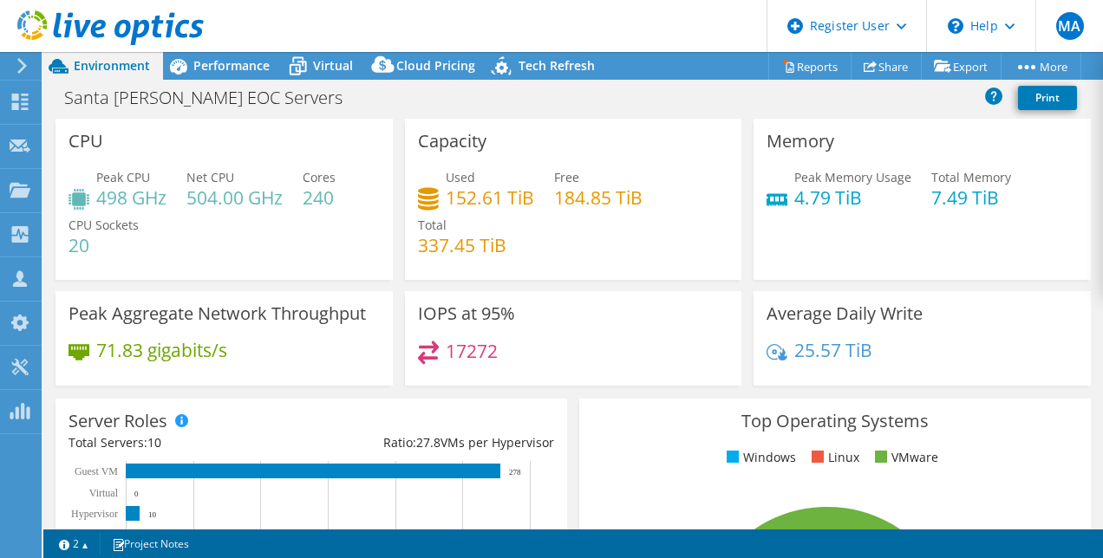
click at [714, 255] on div "Used 152.61 TiB Free 184.85 TiB Total 337.45 TiB" at bounding box center [573, 220] width 311 height 104
